Goal: Obtain resource: Download file/media

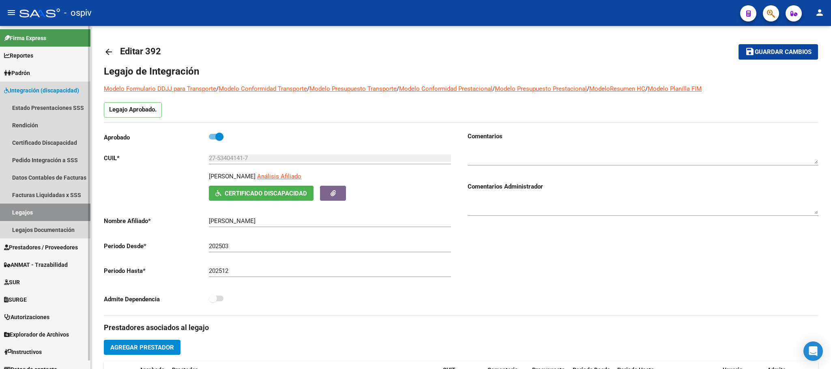
click at [30, 213] on link "Legajos" at bounding box center [45, 212] width 90 height 17
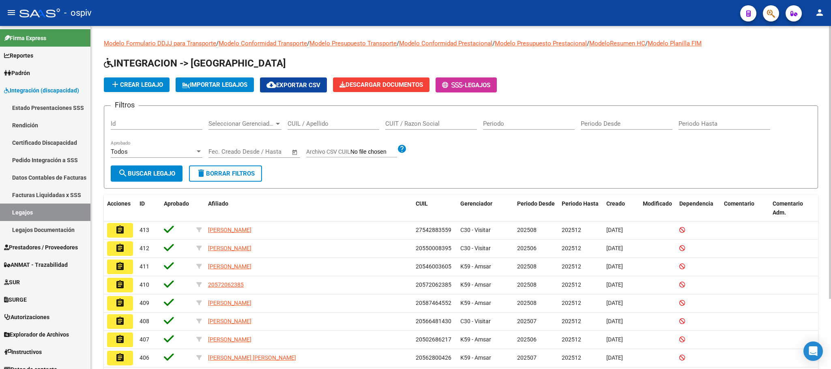
click at [316, 123] on input "CUIL / Apellido" at bounding box center [334, 123] width 92 height 7
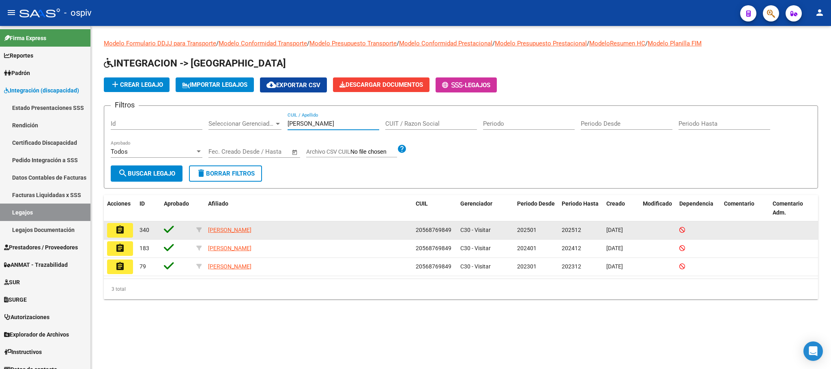
type input "[PERSON_NAME]"
drag, startPoint x: 114, startPoint y: 228, endPoint x: 119, endPoint y: 228, distance: 4.9
click at [115, 228] on mat-icon "assignment" at bounding box center [120, 230] width 10 height 10
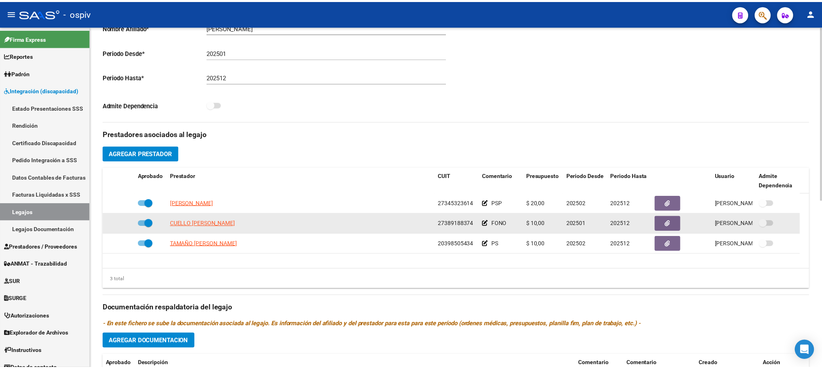
scroll to position [202, 0]
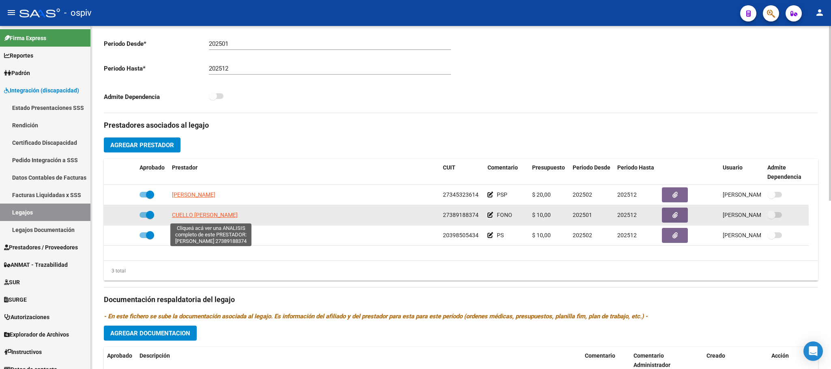
click at [232, 218] on span "CUELLO [PERSON_NAME]" at bounding box center [205, 215] width 66 height 6
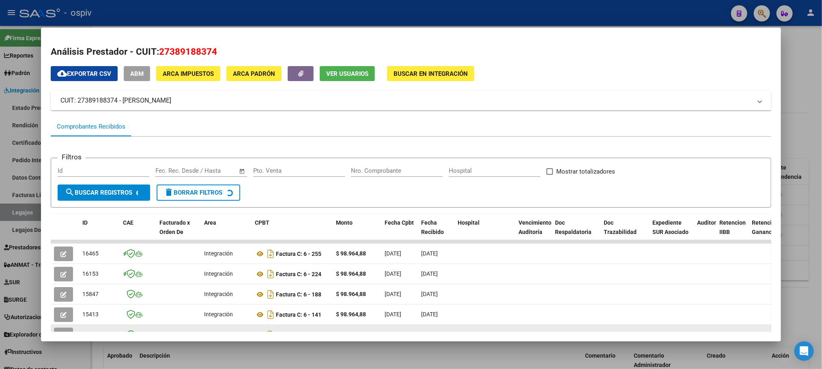
scroll to position [101, 0]
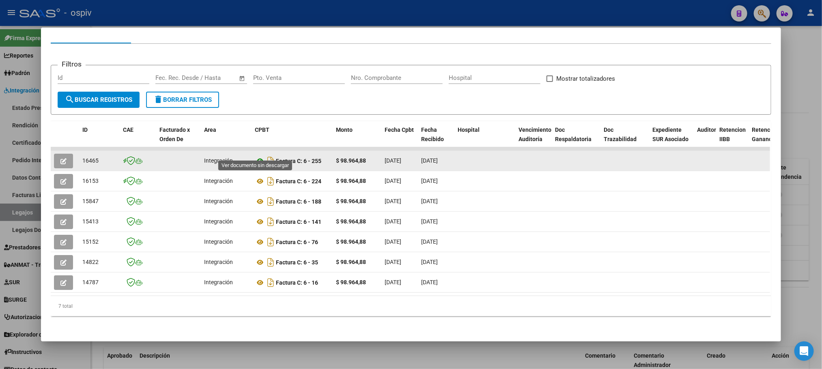
click at [256, 156] on icon at bounding box center [260, 161] width 11 height 10
